Goal: Navigation & Orientation: Find specific page/section

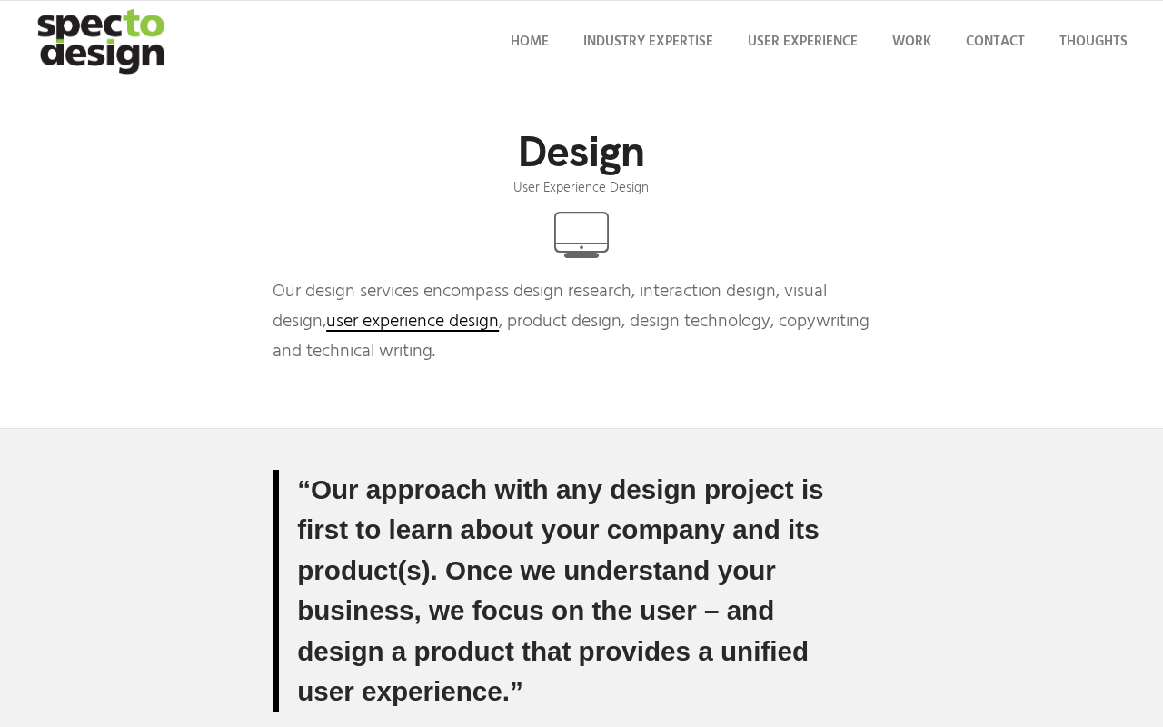
scroll to position [917, 0]
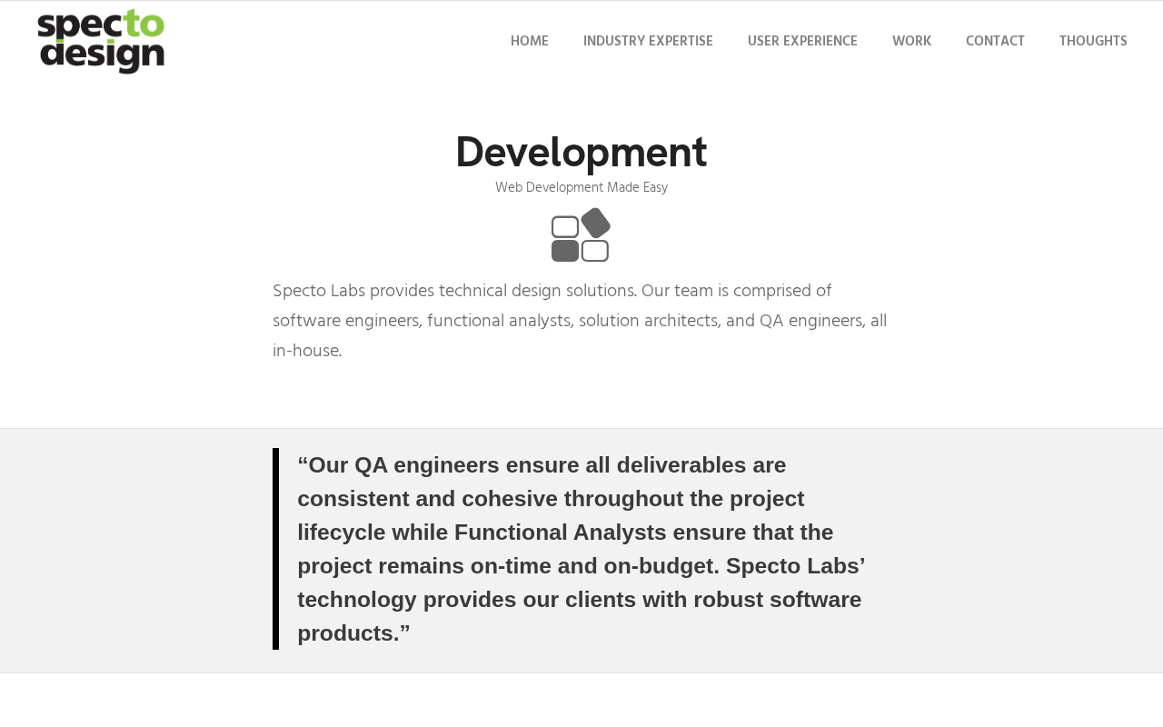
scroll to position [221, 0]
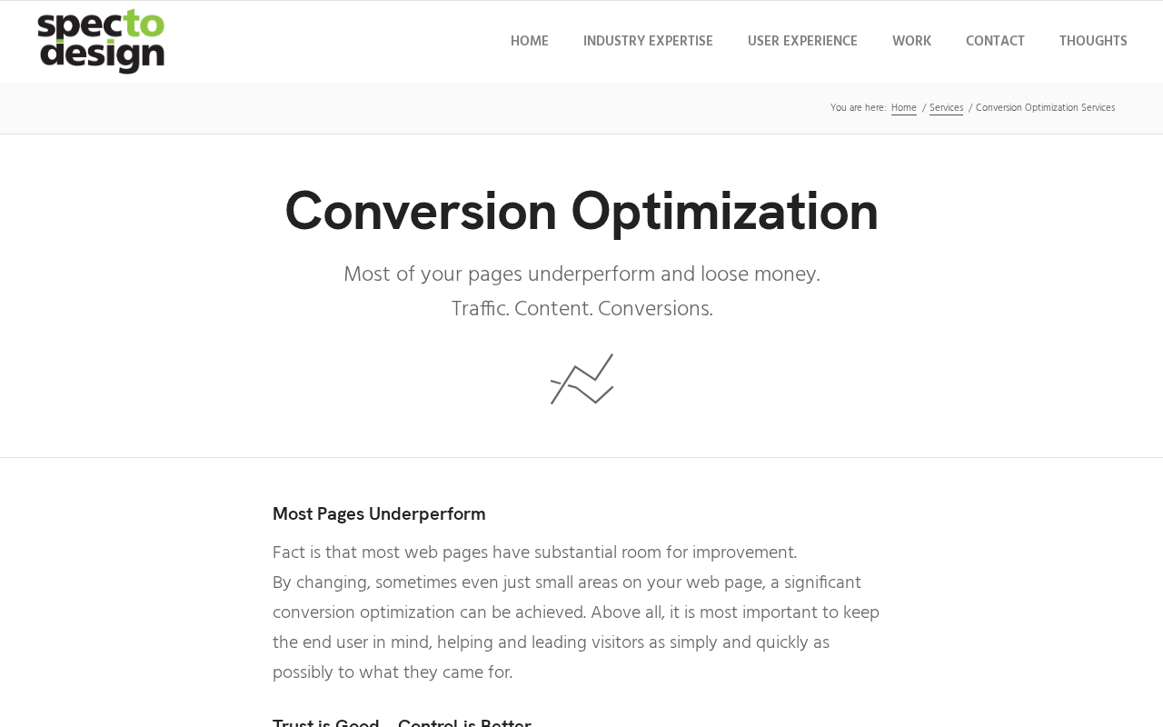
scroll to position [942, 0]
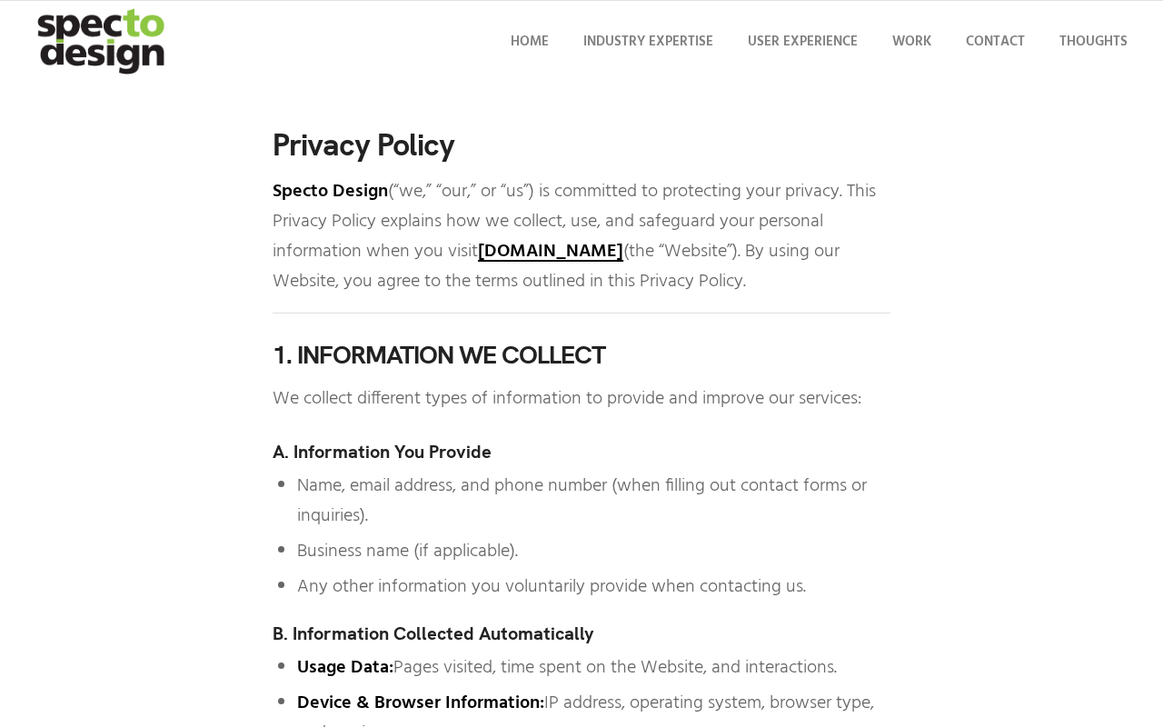
scroll to position [1076, 0]
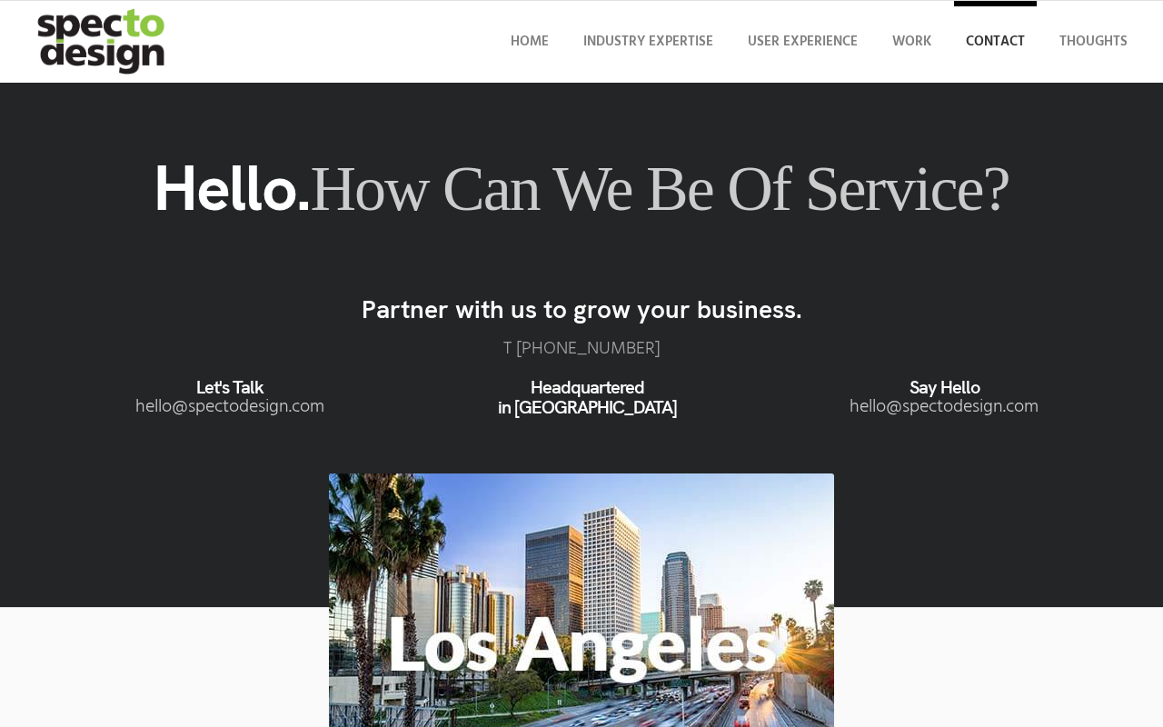
scroll to position [1003, 0]
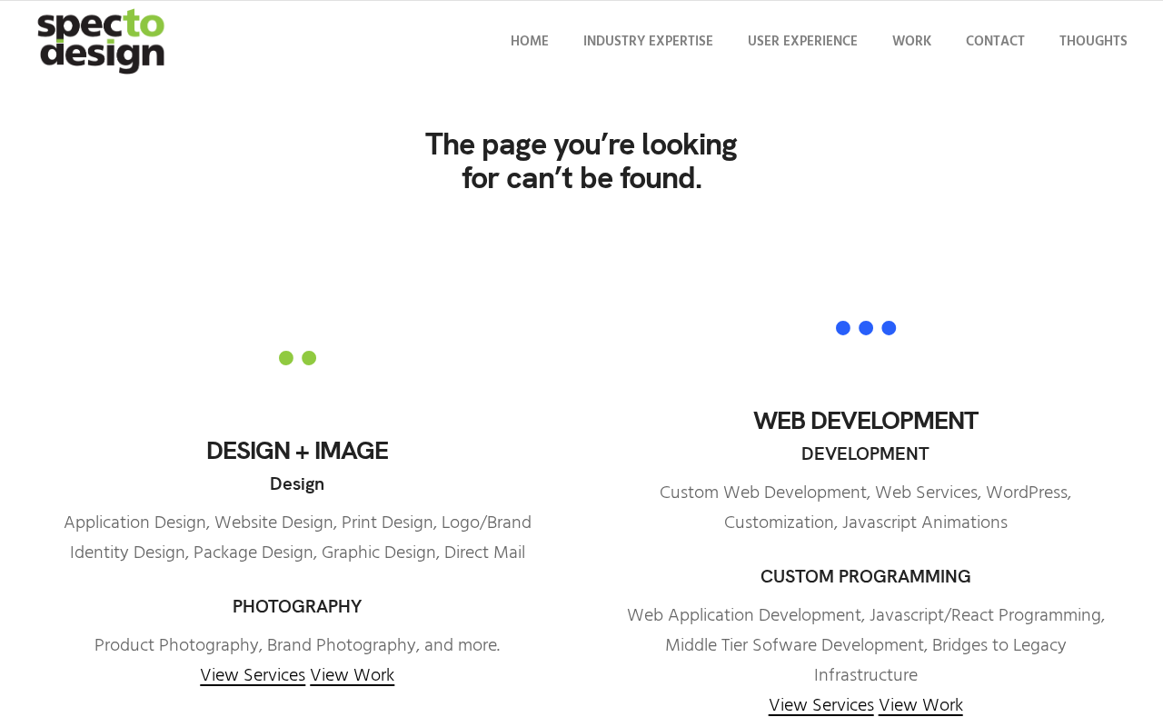
scroll to position [1374, 0]
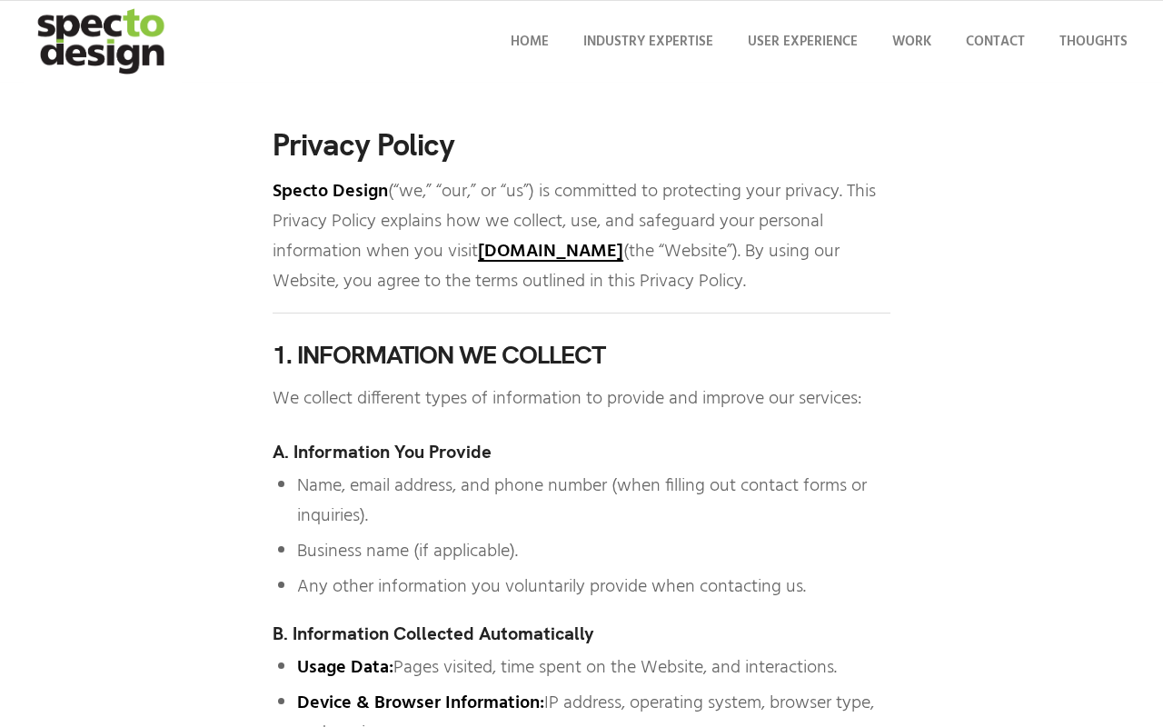
scroll to position [1076, 0]
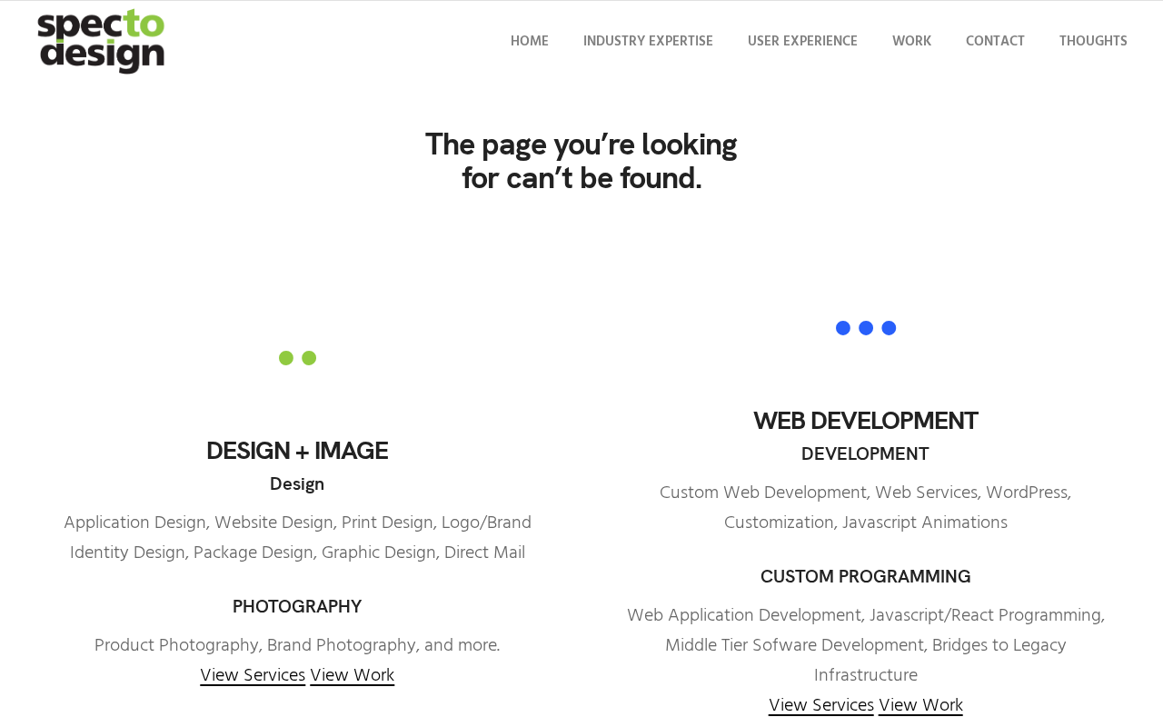
scroll to position [1374, 0]
